Goal: Feedback & Contribution: Leave review/rating

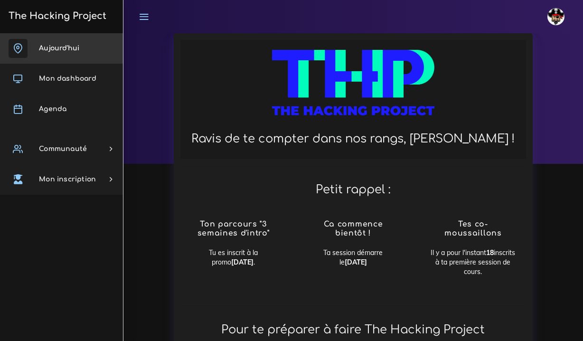
click at [67, 47] on span "Aujourd'hui" at bounding box center [59, 48] width 40 height 7
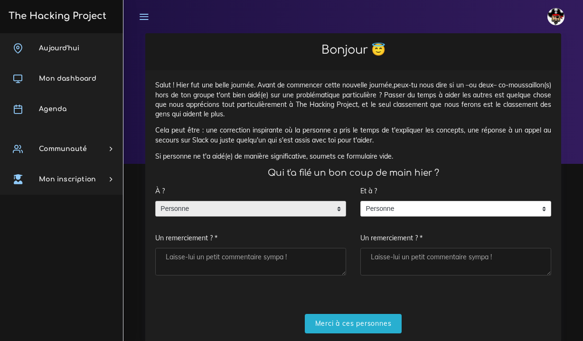
click at [303, 211] on span "Personne" at bounding box center [244, 208] width 176 height 15
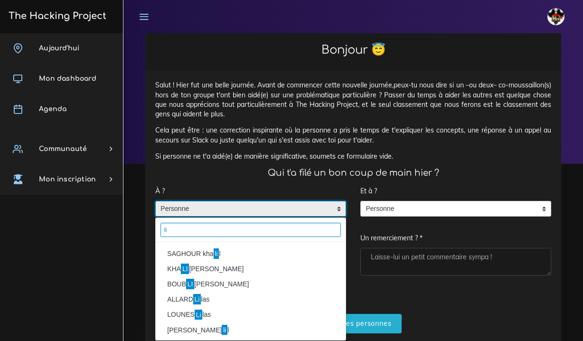
type input "l"
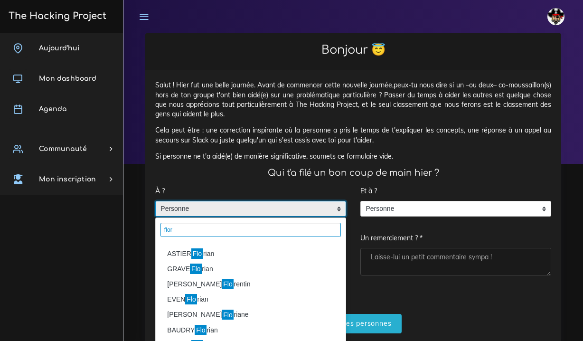
type input "flor"
click at [210, 255] on li "ASTIER Flo rian" at bounding box center [251, 253] width 190 height 15
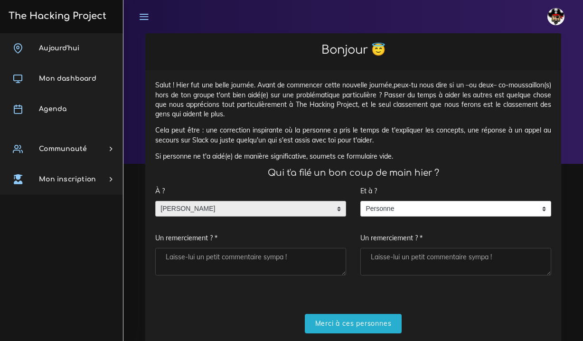
click at [208, 256] on textarea "Un remerciement ? *" at bounding box center [250, 262] width 191 height 28
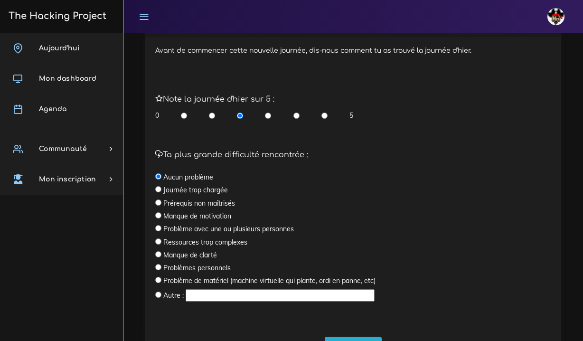
scroll to position [356, 0]
type textarea "merci pour toute les infos d'hier c'était super interessant et bien expliqué ;)"
click at [322, 111] on input "radio" at bounding box center [324, 115] width 6 height 9
radio input "true"
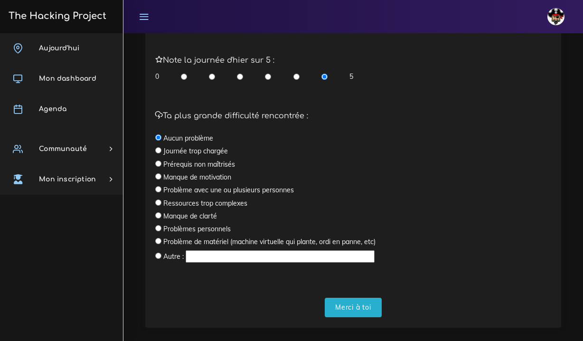
scroll to position [397, 0]
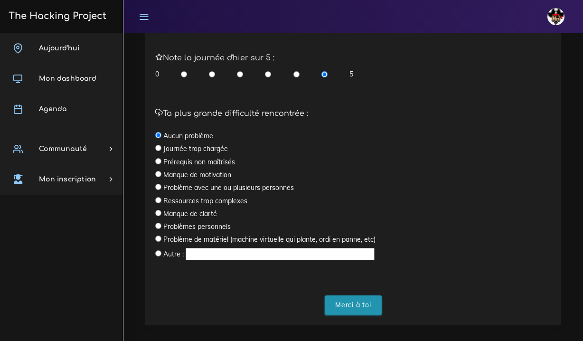
click at [360, 302] on input "Merci à toi" at bounding box center [353, 304] width 57 height 19
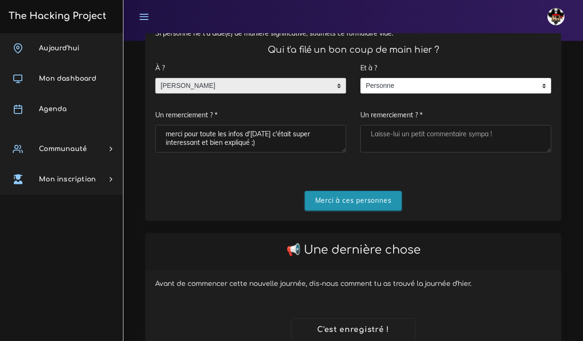
scroll to position [119, 0]
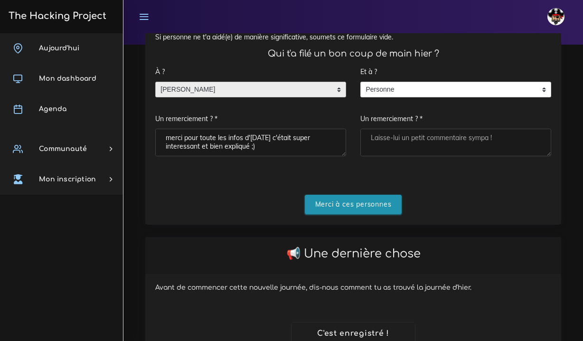
click at [344, 199] on input "Merci à ces personnes" at bounding box center [353, 204] width 97 height 19
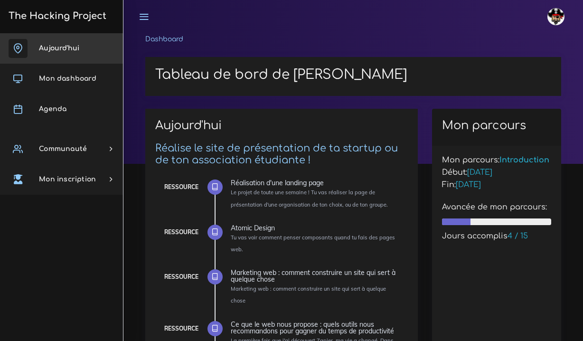
click at [68, 45] on span "Aujourd'hui" at bounding box center [59, 48] width 40 height 7
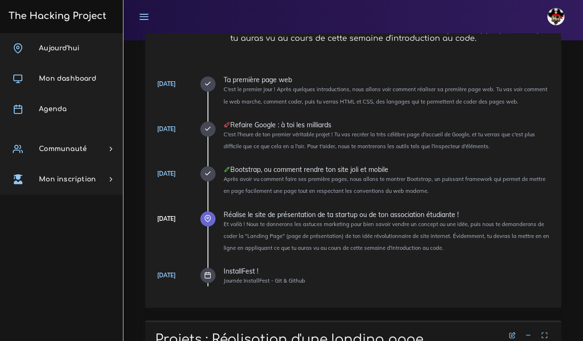
scroll to position [126, 0]
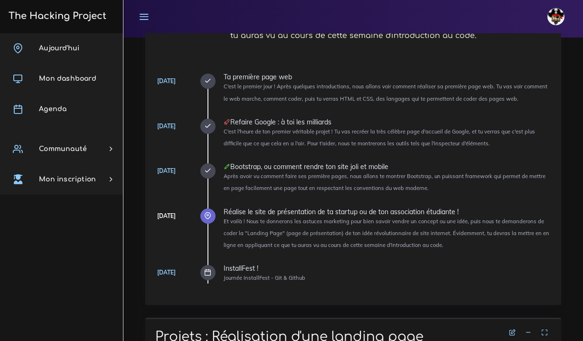
click at [208, 169] on icon at bounding box center [207, 170] width 7 height 7
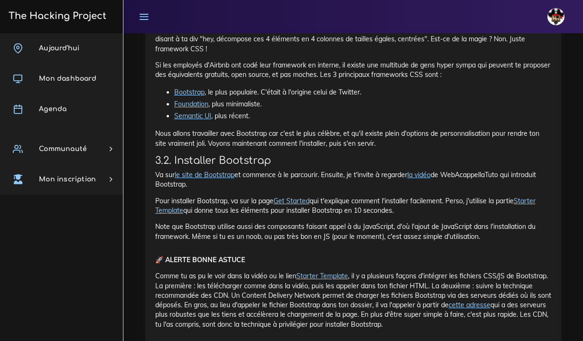
scroll to position [3298, 0]
click at [342, 129] on p "Nous allons travailler avec Bootstrap car c'est le plus célèbre, et qu'il exist…" at bounding box center [353, 138] width 396 height 19
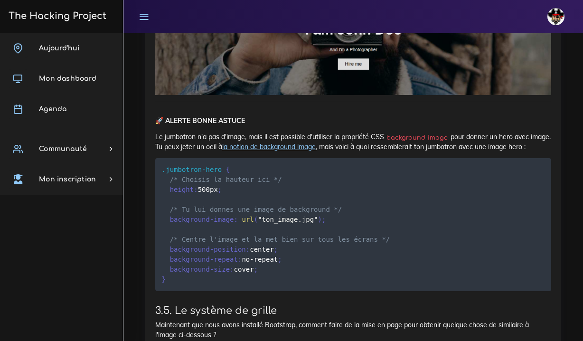
scroll to position [4462, 0]
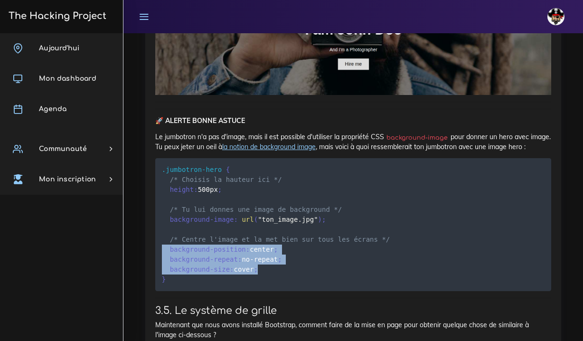
drag, startPoint x: 264, startPoint y: 250, endPoint x: 163, endPoint y: 226, distance: 103.4
click at [163, 226] on pre ".jumbotron-hero { /* Choisis la hauteur ici */ height : 500px ; /* Tu lui donne…" at bounding box center [353, 224] width 396 height 133
copy code "background-position : center ; background-repeat : no-repeat ; background-size …"
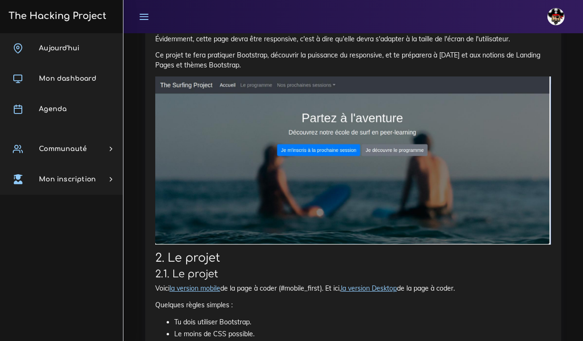
scroll to position [981, 0]
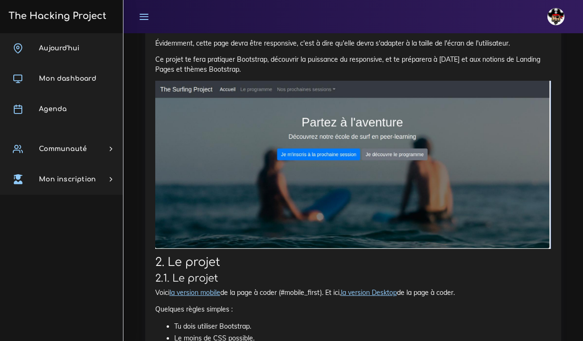
click at [214, 125] on img at bounding box center [353, 165] width 396 height 168
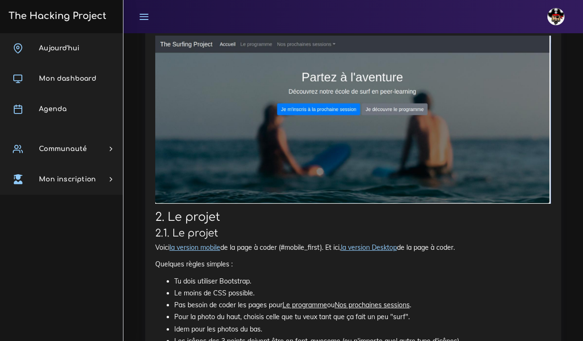
scroll to position [1026, 0]
click at [206, 243] on link "la version mobile" at bounding box center [194, 247] width 51 height 9
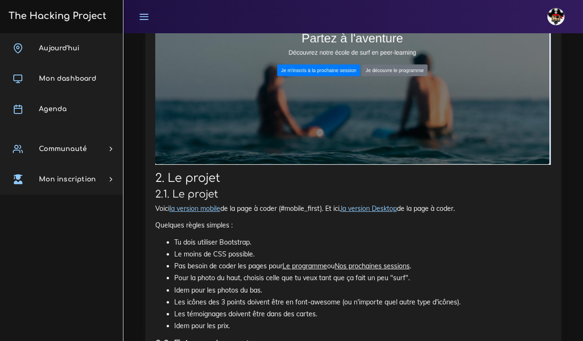
scroll to position [1066, 0]
